Goal: Ask a question

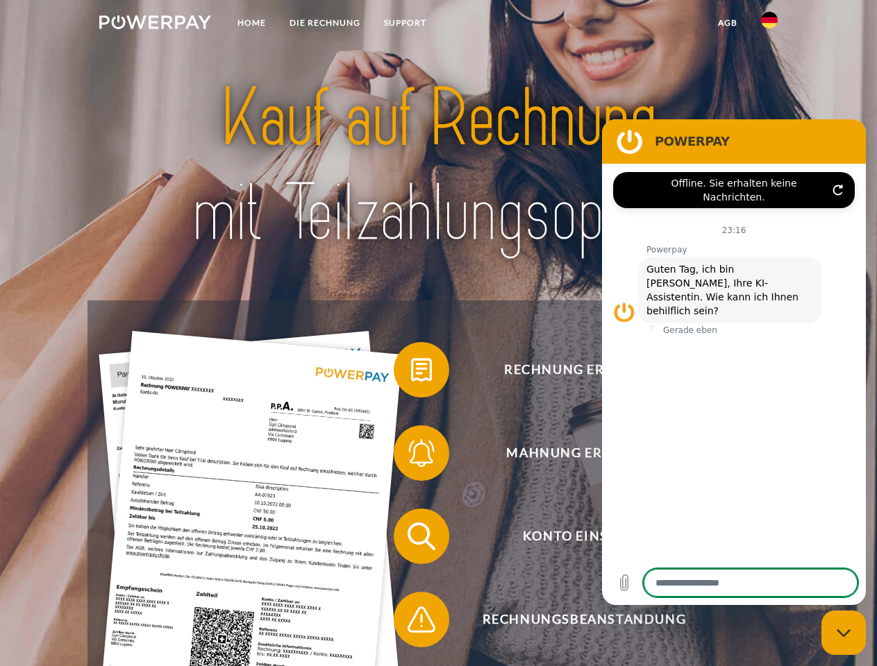
click at [155, 24] on img at bounding box center [155, 22] width 112 height 14
click at [769, 24] on img at bounding box center [769, 20] width 17 height 17
click at [727, 23] on link "agb" at bounding box center [727, 22] width 43 height 25
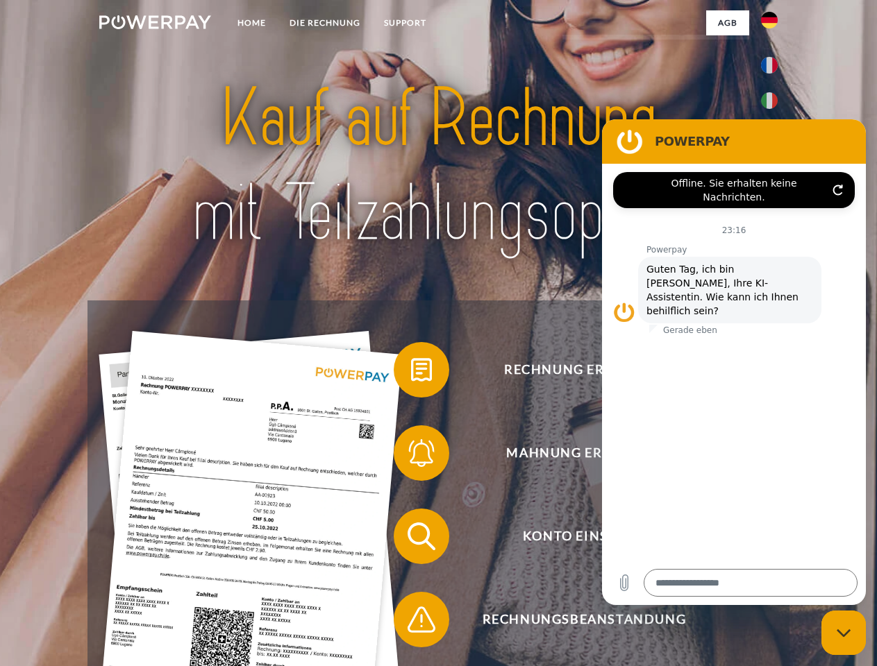
click at [411, 373] on span at bounding box center [400, 369] width 69 height 69
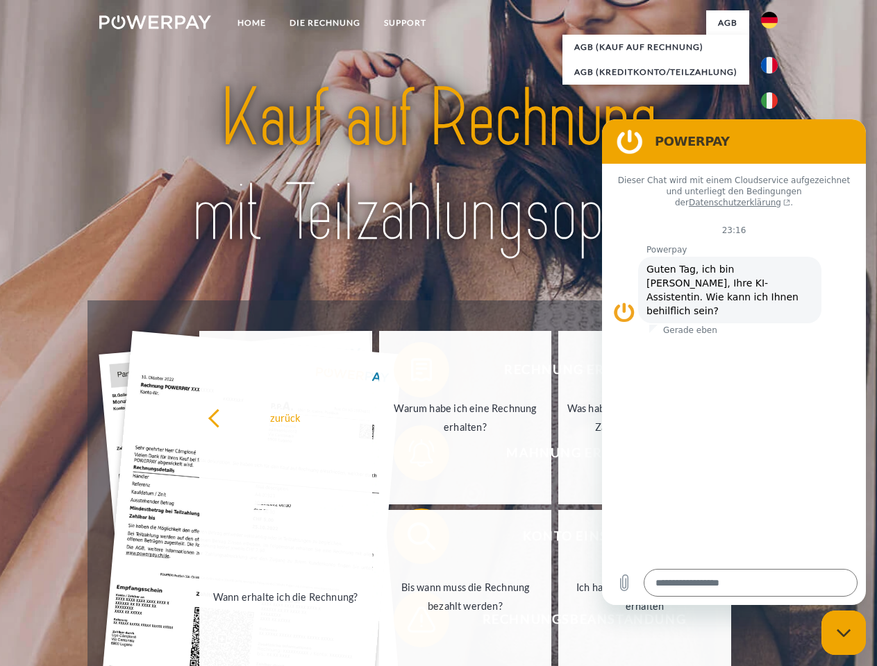
click at [372, 539] on link "Wann erhalte ich die Rechnung?" at bounding box center [285, 597] width 173 height 174
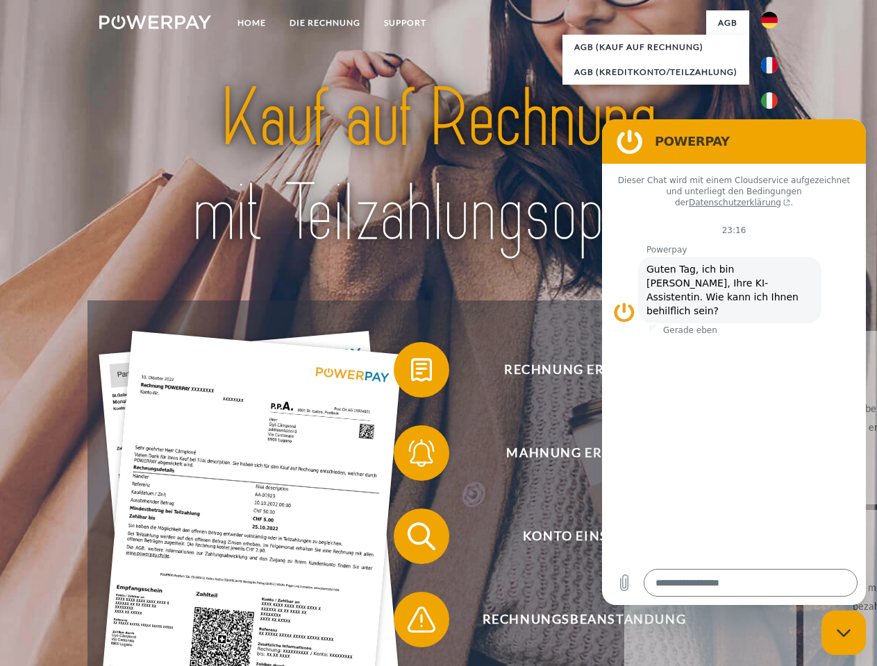
click at [411, 623] on span at bounding box center [400, 619] width 69 height 69
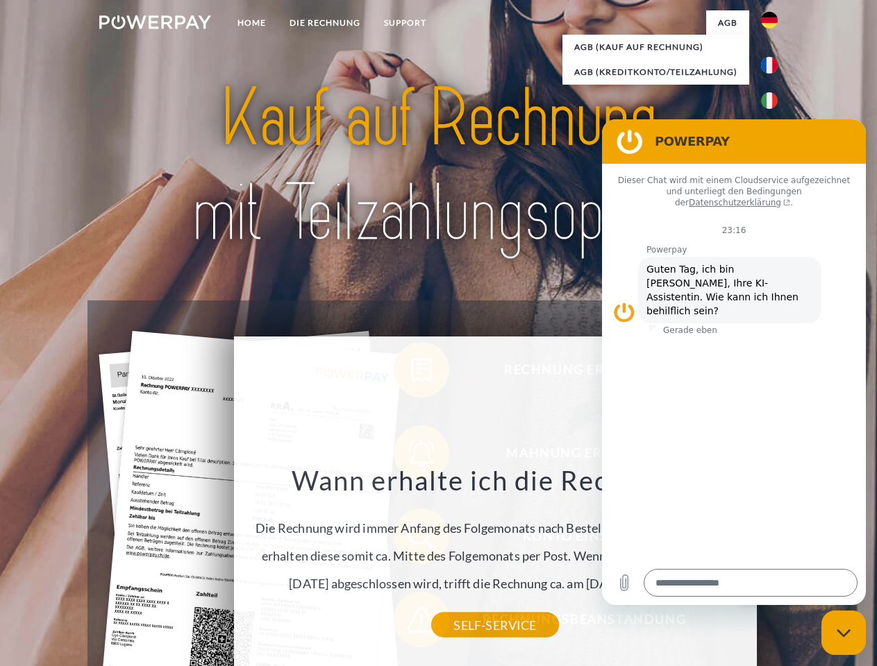
click at [843, 633] on icon "Messaging-Fenster schließen" at bounding box center [843, 633] width 15 height 9
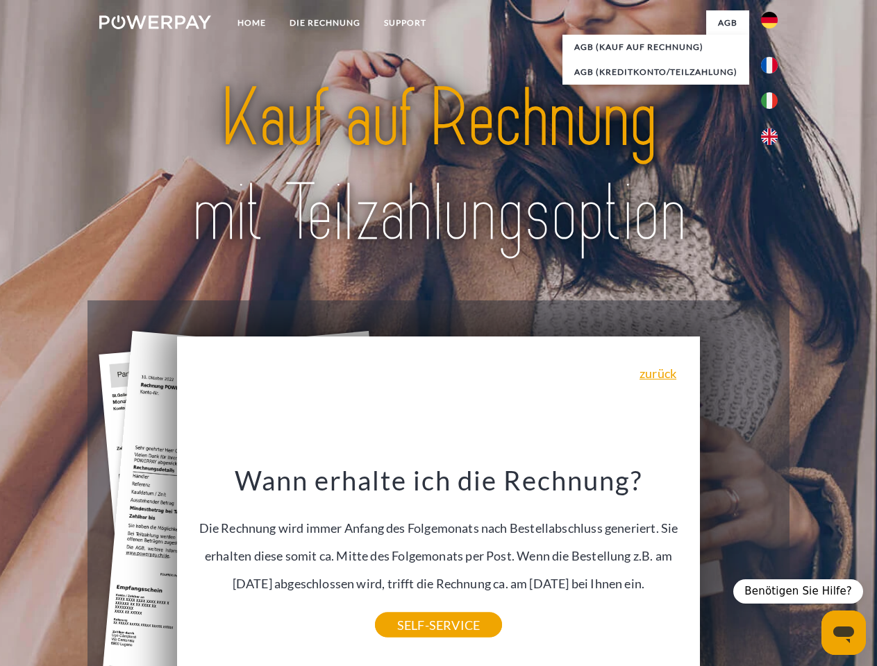
type textarea "*"
